Goal: Task Accomplishment & Management: Complete application form

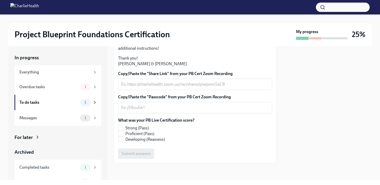
scroll to position [103, 0]
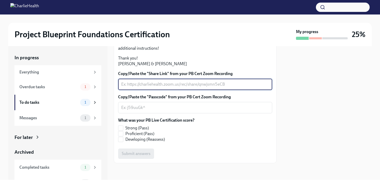
drag, startPoint x: 230, startPoint y: 114, endPoint x: 167, endPoint y: 114, distance: 62.9
click at [167, 87] on textarea "Copy/Paste the "Share Link" from your PB Cert Zoom Recording" at bounding box center [195, 84] width 148 height 6
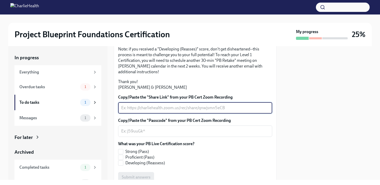
scroll to position [73, 0]
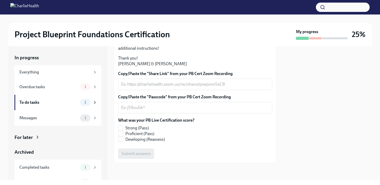
scroll to position [112, 0]
click at [88, 118] on span "1" at bounding box center [86, 118] width 8 height 4
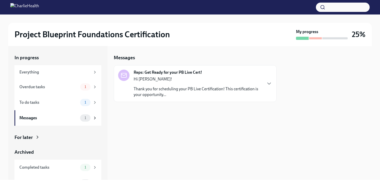
click at [222, 94] on p "Thank you for scheduling your PB Live Certification! This certification is your…" at bounding box center [198, 91] width 128 height 11
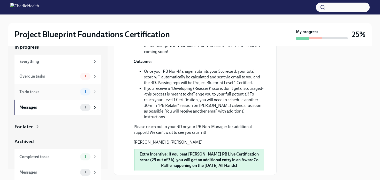
scroll to position [237, 0]
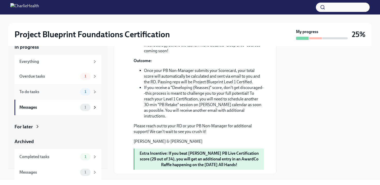
click at [64, 91] on div "To do tasks" at bounding box center [48, 92] width 59 height 6
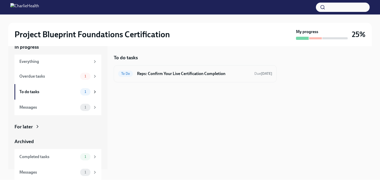
click at [169, 73] on h6 "Reps: Confirm Your Live Certification Completion" at bounding box center [193, 74] width 113 height 6
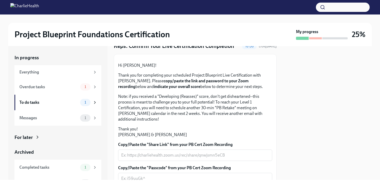
scroll to position [20, 0]
